Goal: Navigation & Orientation: Find specific page/section

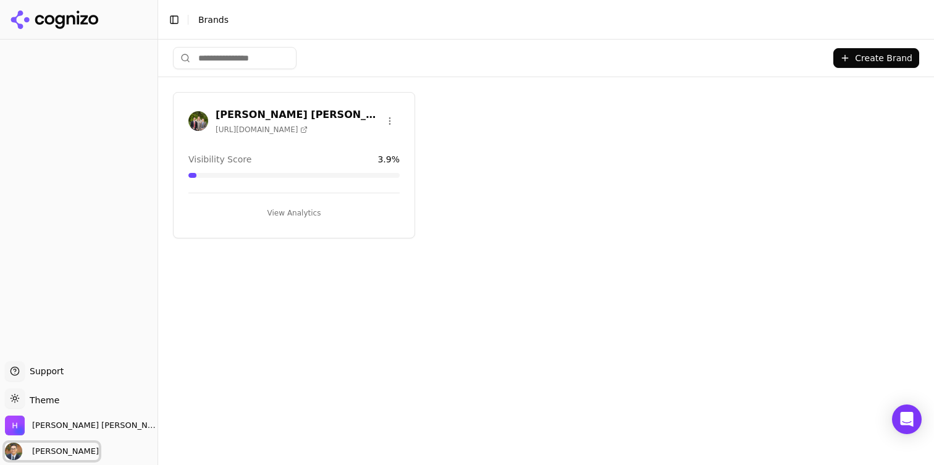
click at [47, 449] on span "[PERSON_NAME]" at bounding box center [63, 451] width 72 height 11
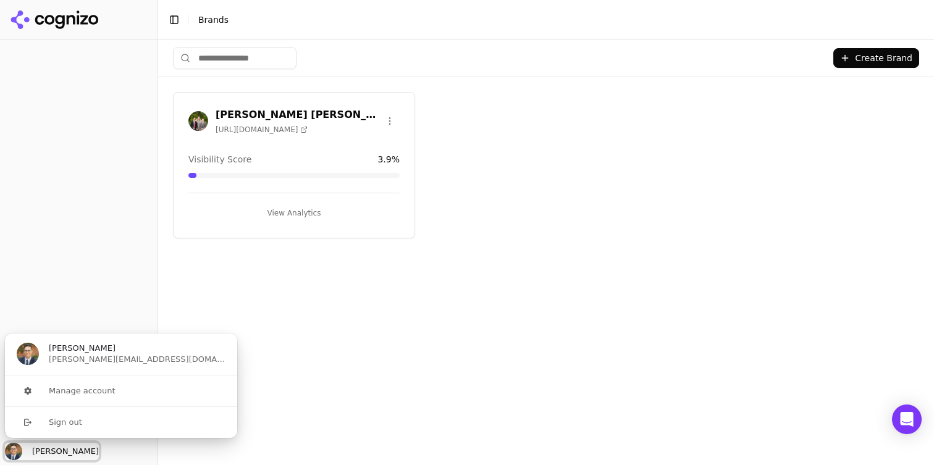
click at [47, 449] on span "[PERSON_NAME]" at bounding box center [63, 451] width 72 height 11
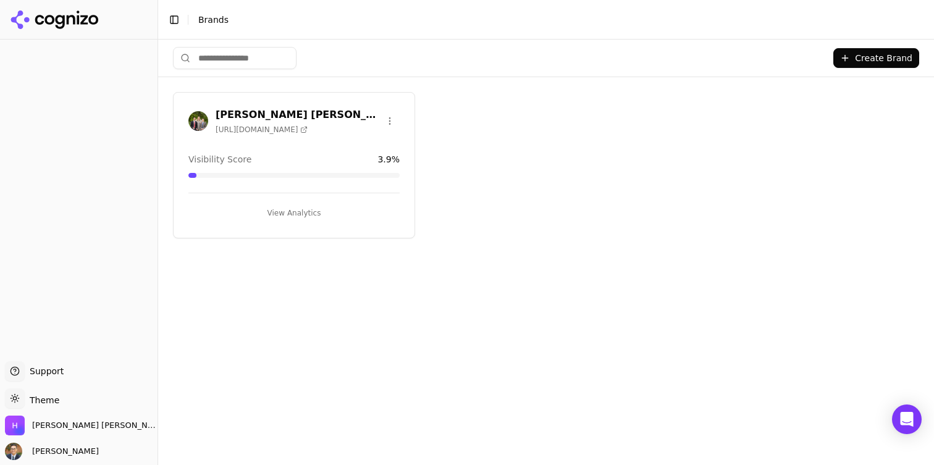
click at [251, 129] on span "[URL][DOMAIN_NAME]" at bounding box center [262, 130] width 92 height 10
click at [277, 207] on button "View Analytics" at bounding box center [293, 213] width 211 height 20
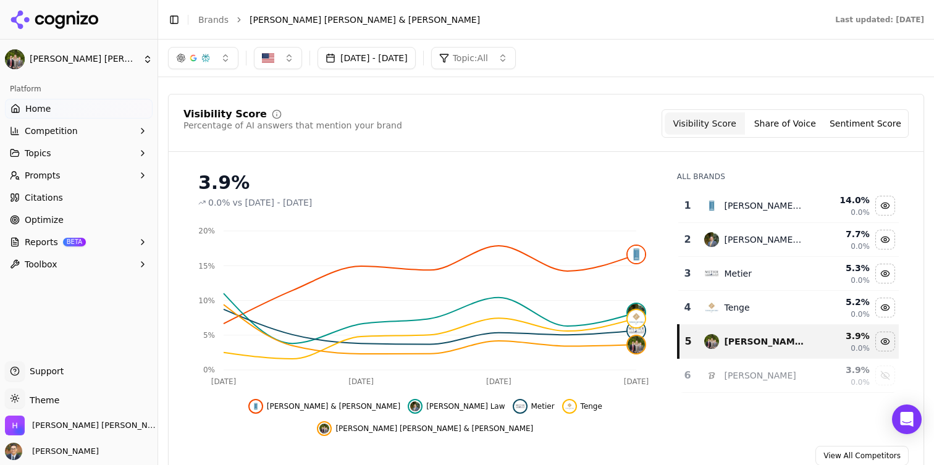
scroll to position [70, 0]
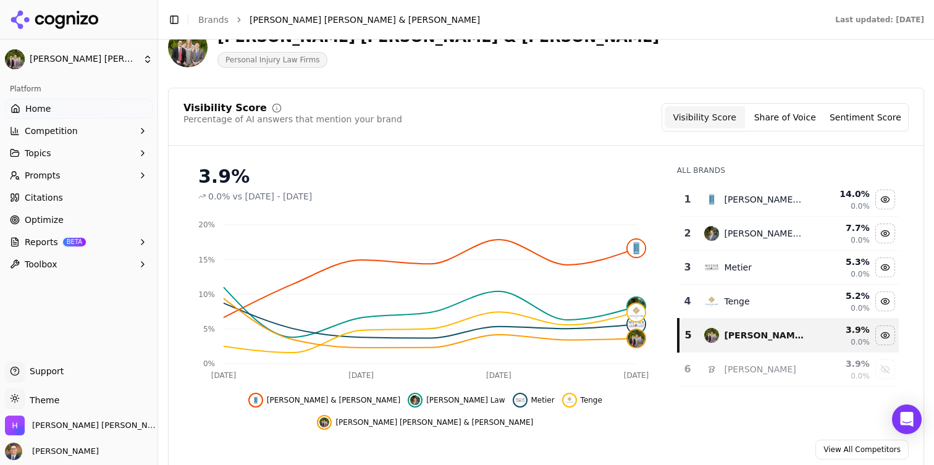
click at [59, 179] on button "Prompts" at bounding box center [79, 176] width 148 height 20
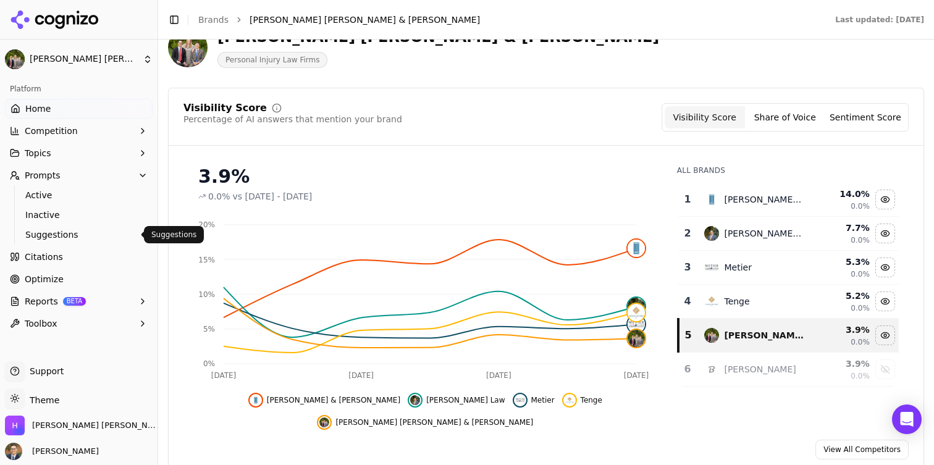
click at [64, 242] on link "Suggestions" at bounding box center [78, 234] width 117 height 17
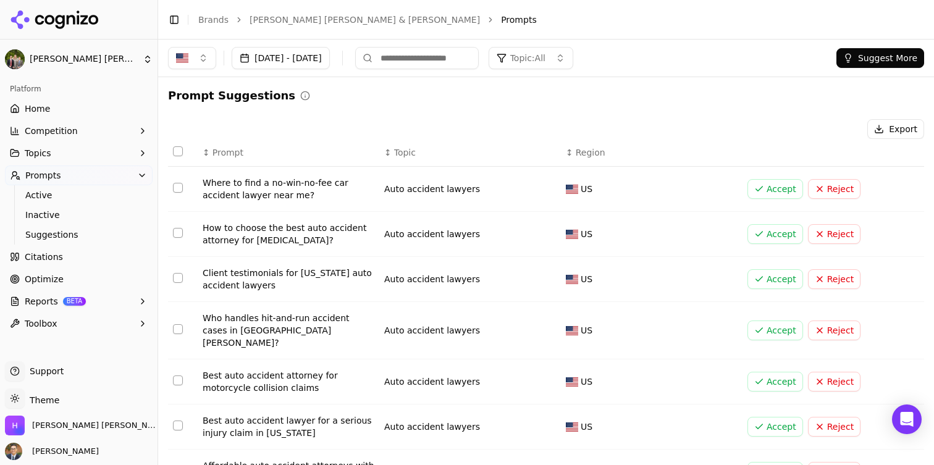
click at [52, 296] on span "Reports" at bounding box center [41, 301] width 33 height 12
click at [68, 176] on button "Prompts" at bounding box center [79, 176] width 148 height 20
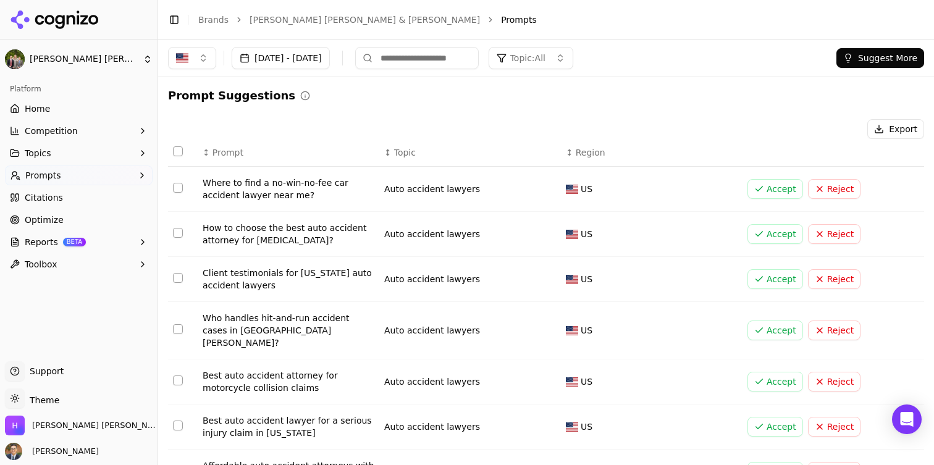
click at [68, 176] on button "Prompts" at bounding box center [79, 176] width 148 height 20
